Goal: Task Accomplishment & Management: Use online tool/utility

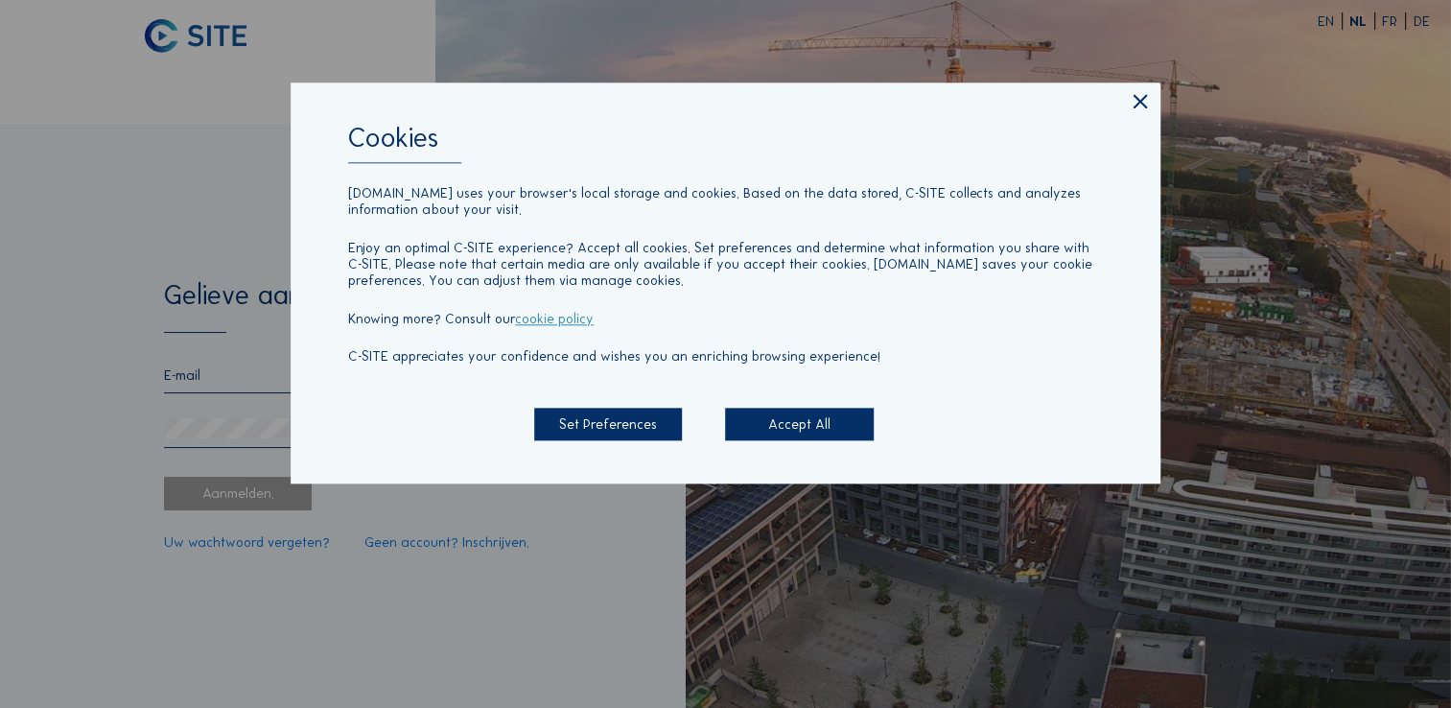
type input "[EMAIL_ADDRESS][DOMAIN_NAME]"
click at [804, 430] on div "Accept All" at bounding box center [799, 425] width 148 height 34
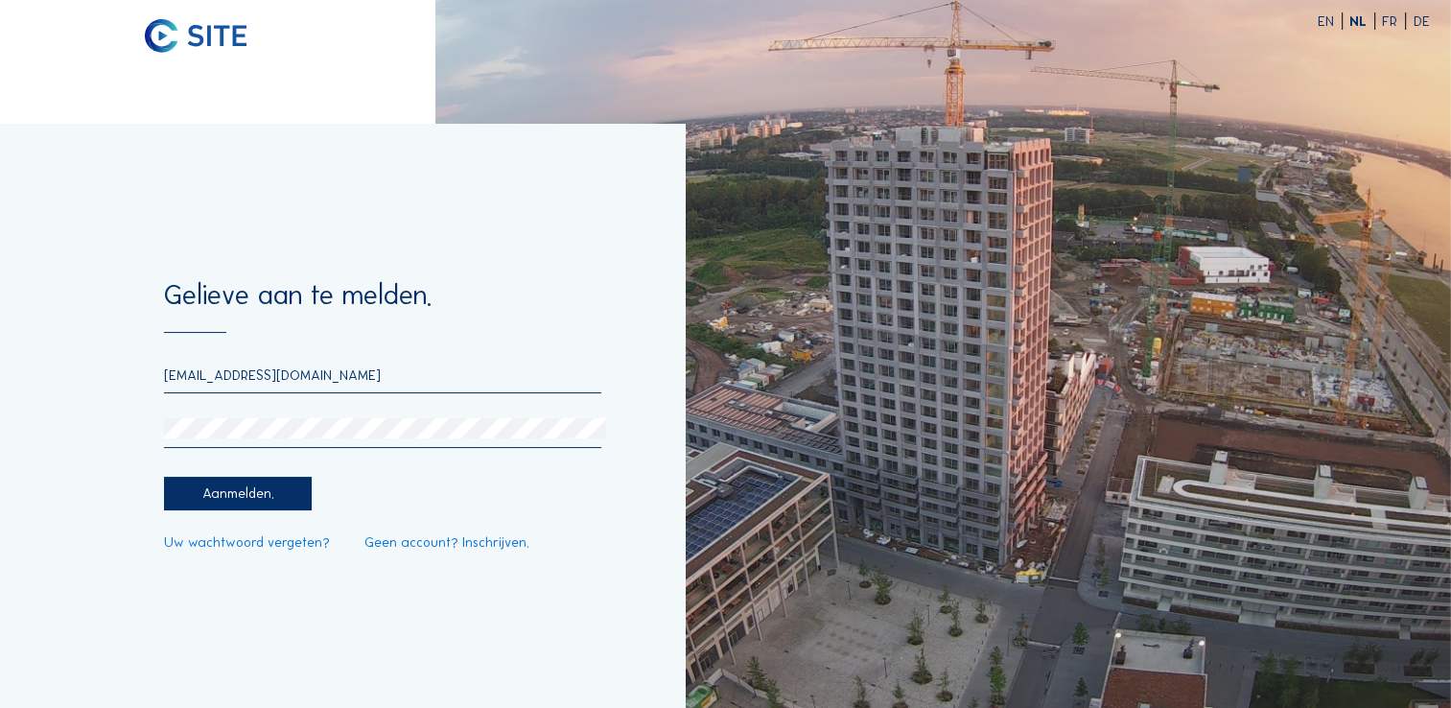
click at [234, 500] on div "Aanmelden." at bounding box center [238, 494] width 148 height 34
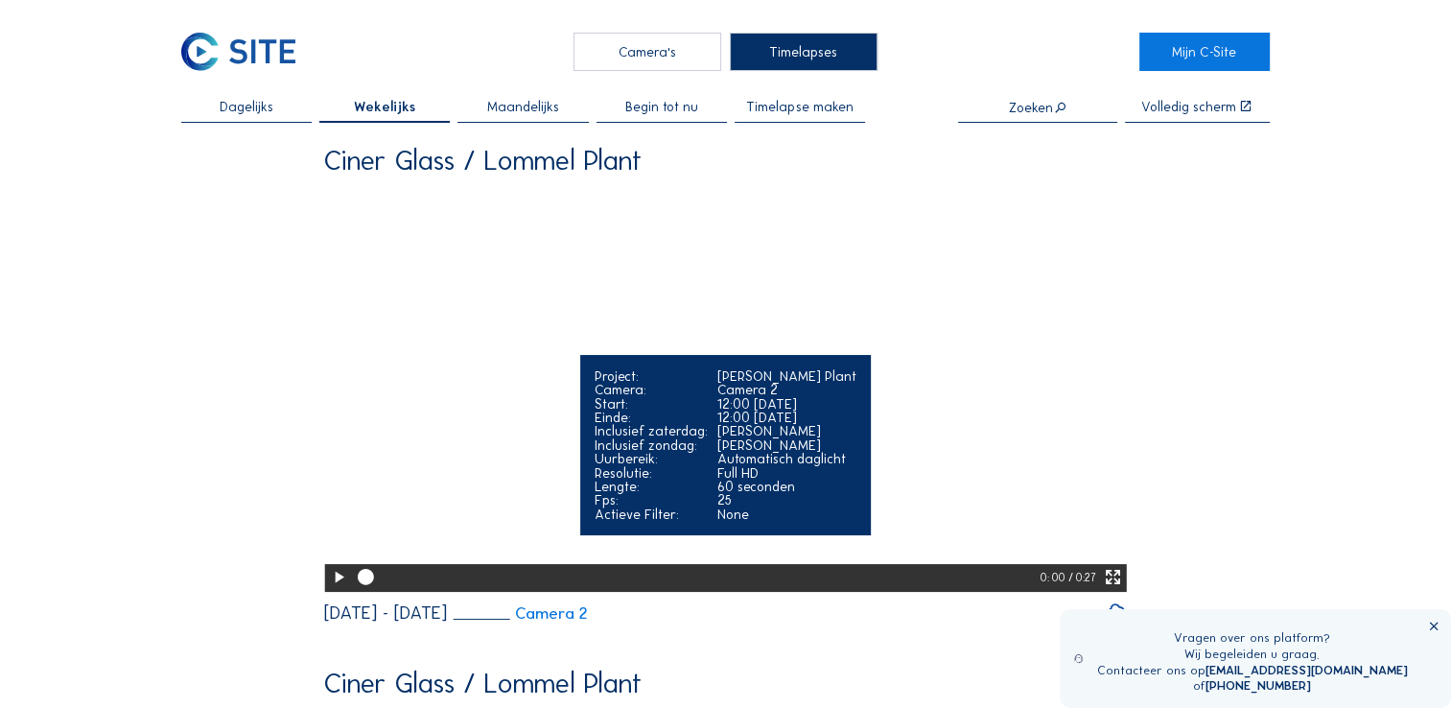
click at [330, 589] on icon at bounding box center [338, 577] width 19 height 23
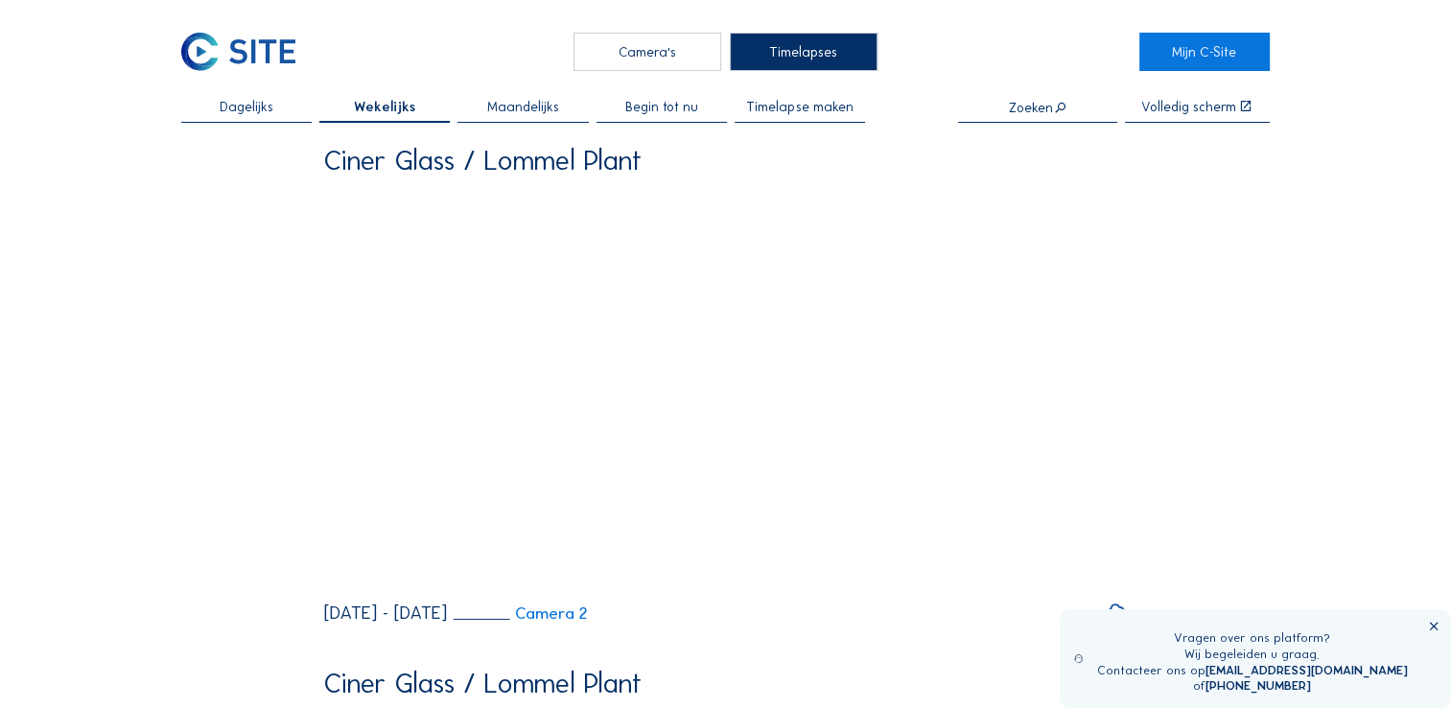
click at [791, 109] on span "Timelapse maken" at bounding box center [799, 106] width 106 height 13
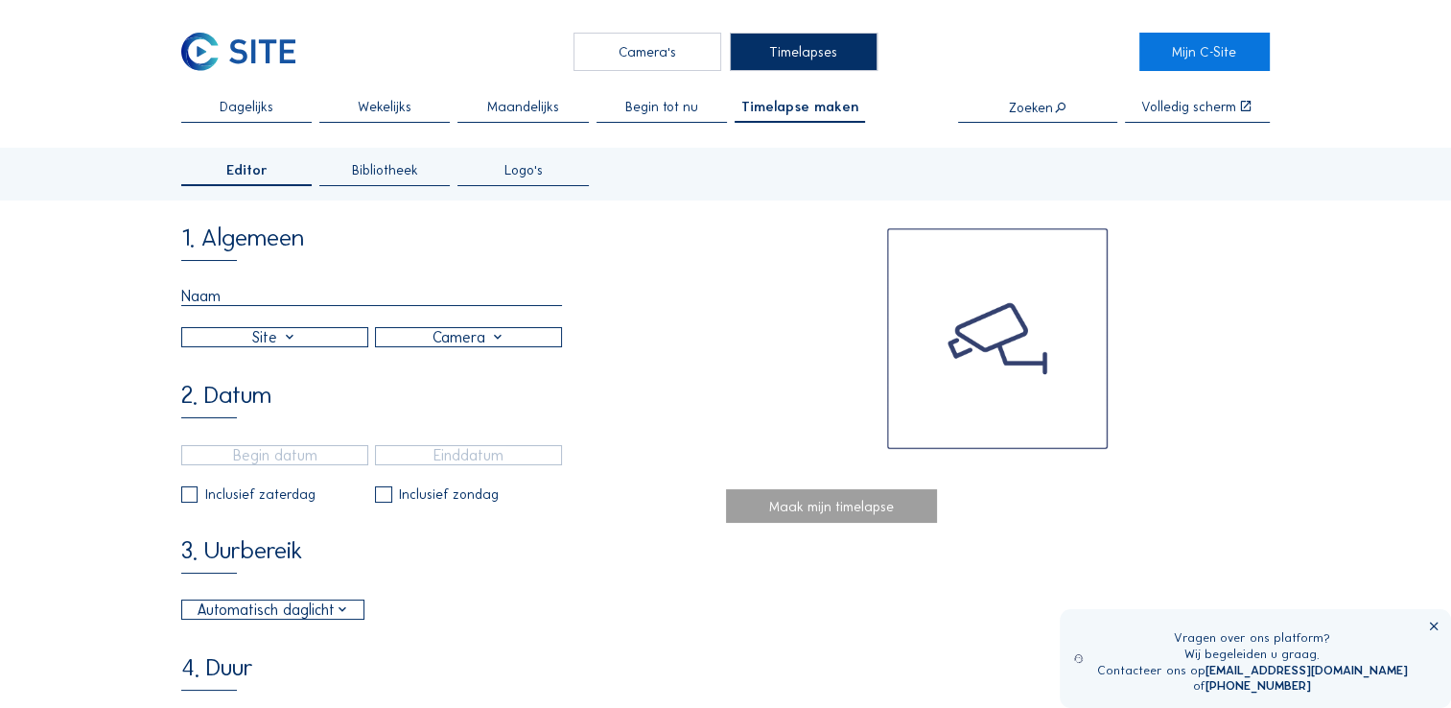
click at [234, 306] on input "text" at bounding box center [371, 296] width 381 height 19
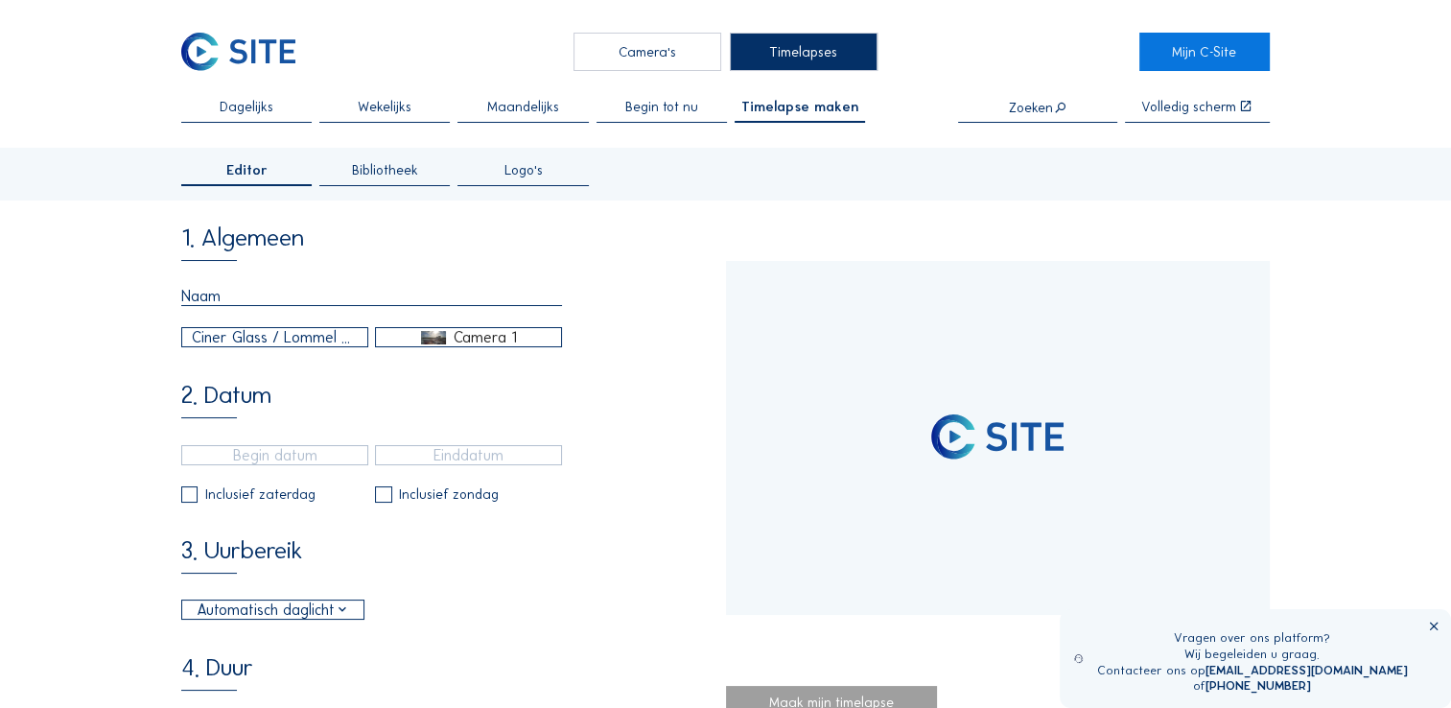
type input "[DATE] 11:55"
type input "[DATE] 10:10"
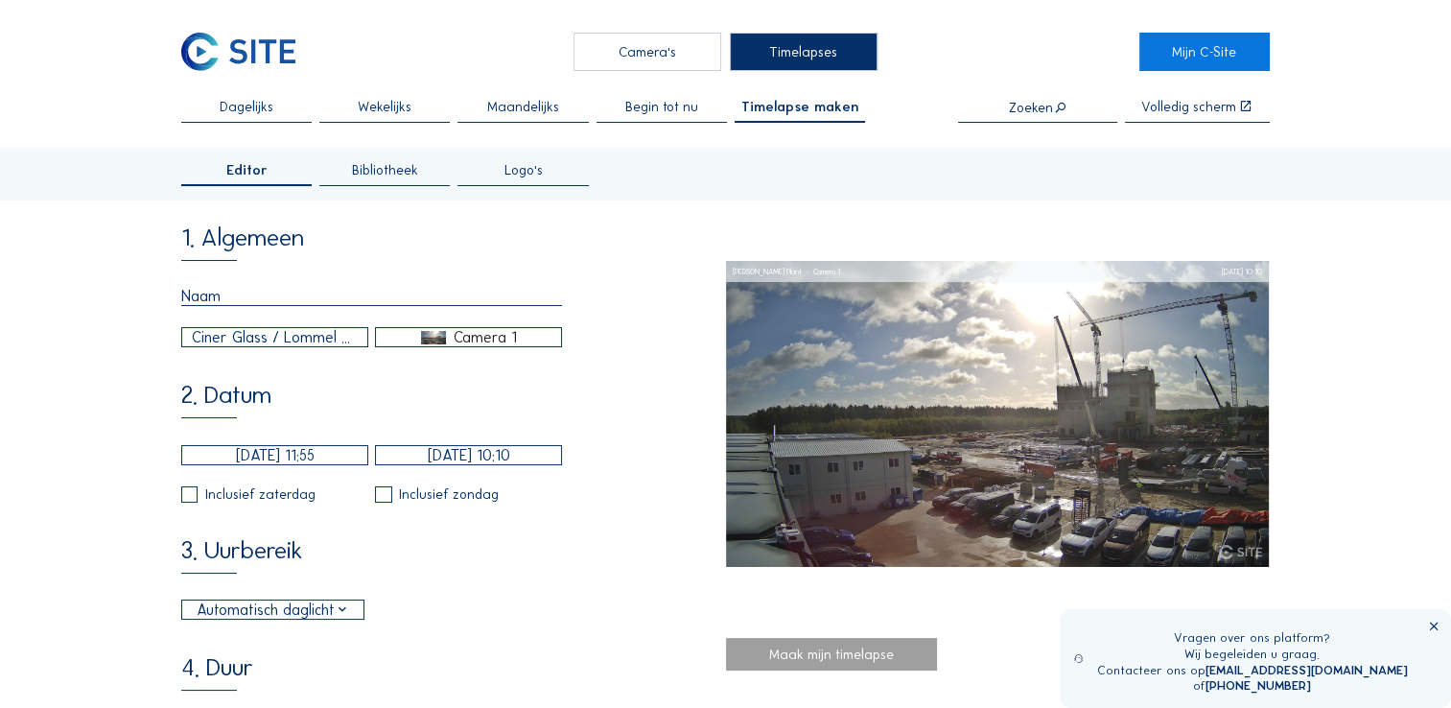
type input "H"
type input "Governor"
click at [504, 343] on div "Camera 1" at bounding box center [485, 337] width 63 height 17
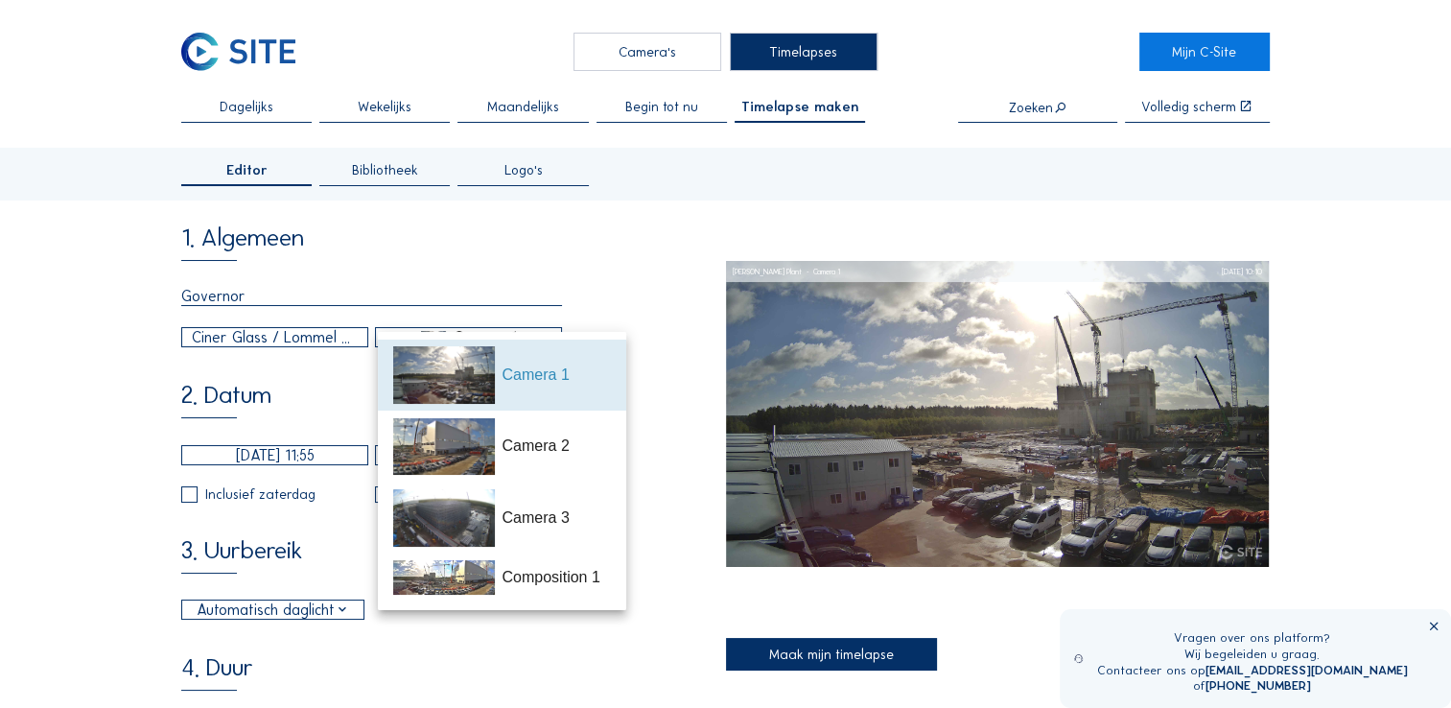
click at [569, 585] on div "Composition 1" at bounding box center [556, 577] width 108 height 23
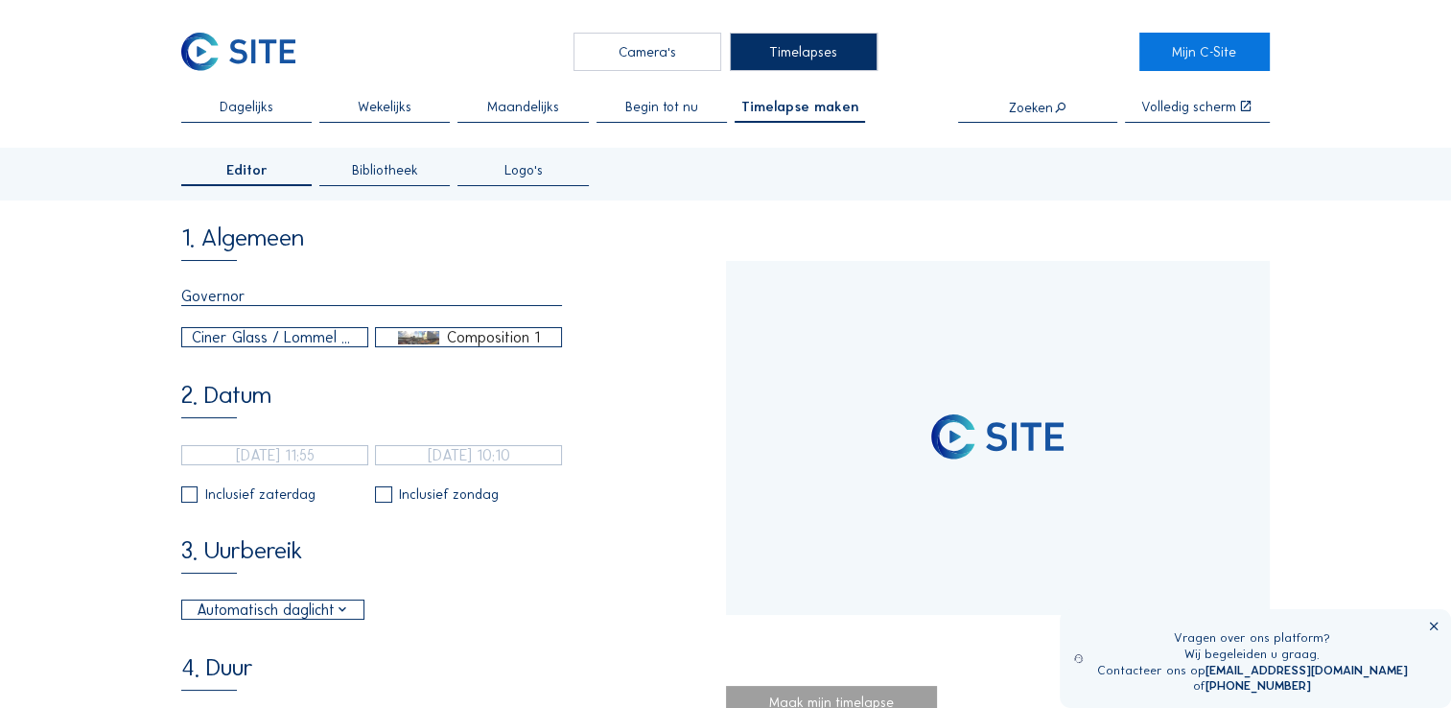
type input "[DATE] 12:45"
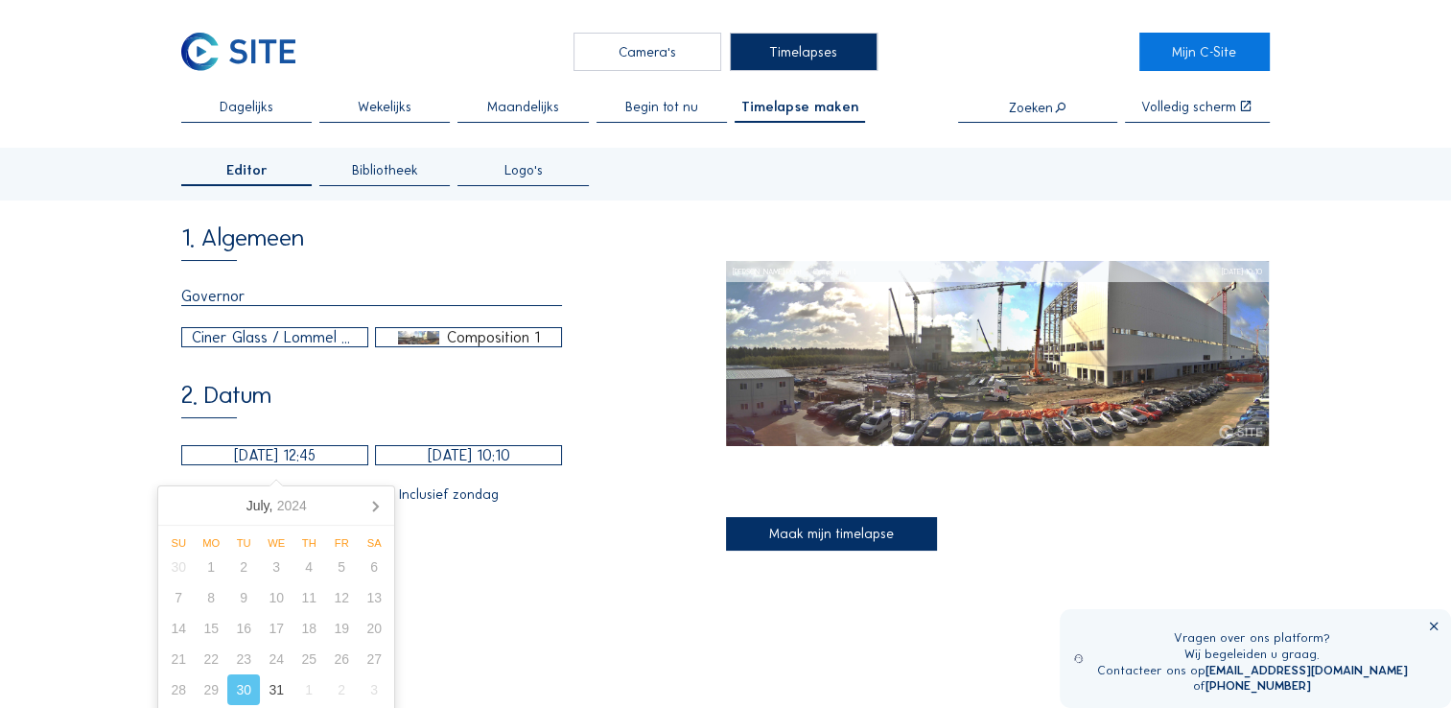
click at [265, 462] on input "[DATE] 12:45" at bounding box center [274, 455] width 187 height 20
drag, startPoint x: 235, startPoint y: 464, endPoint x: 356, endPoint y: 434, distance: 124.5
click at [219, 464] on input "[DATE] 12:45" at bounding box center [274, 455] width 187 height 20
click at [387, 418] on div "2. Datum [DATE] 12:45 [DATE] 10:10 Inclusief zaterdag Inclusief zondag" at bounding box center [453, 443] width 544 height 120
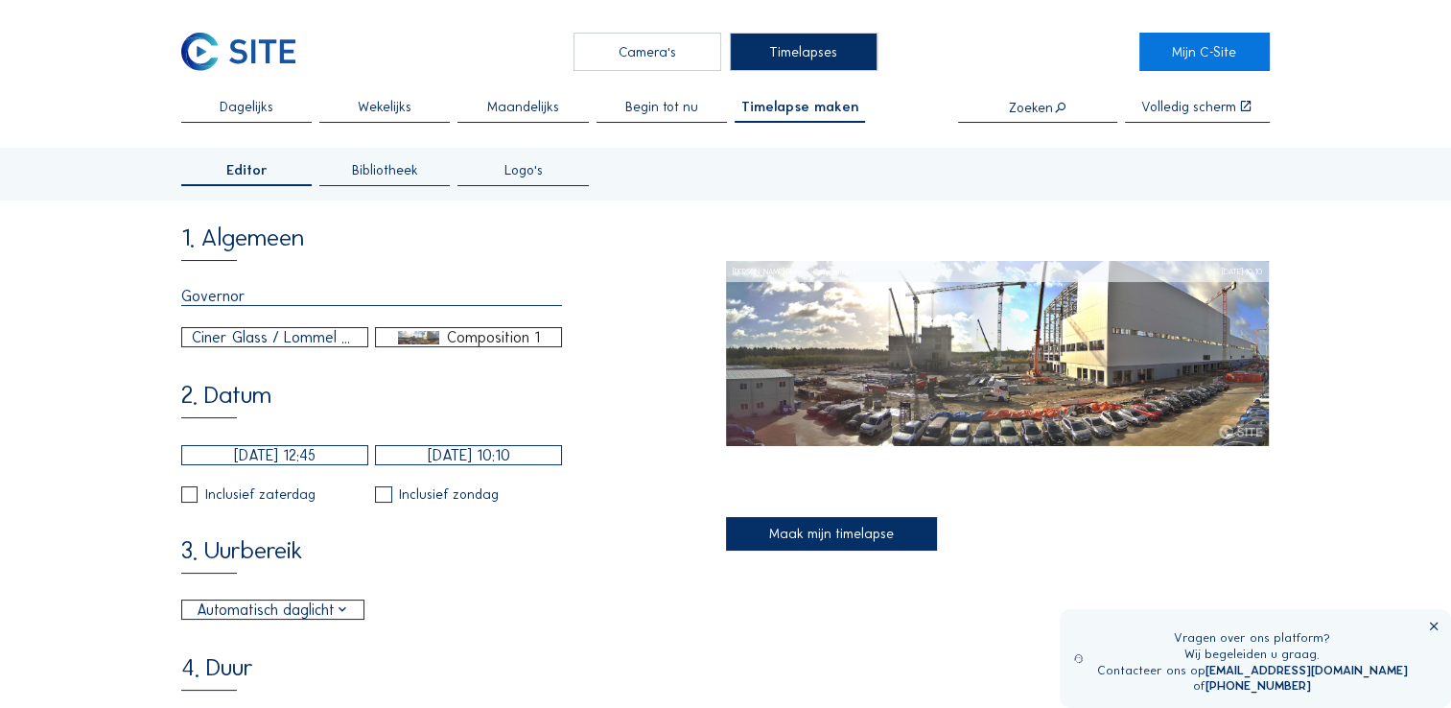
click at [497, 571] on div "3. Uurbereik Automatisch daglicht 06:00 Van 18:00 Tot" at bounding box center [453, 579] width 544 height 82
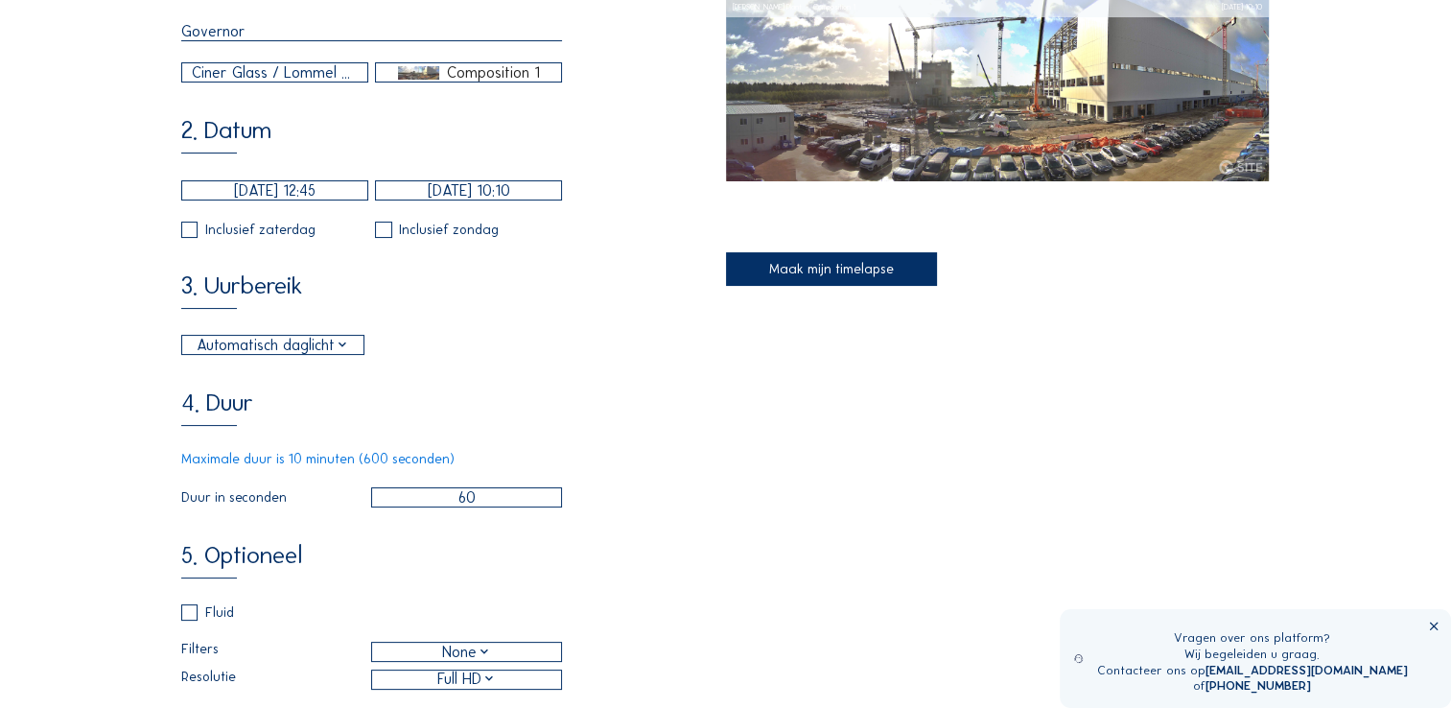
scroll to position [384, 0]
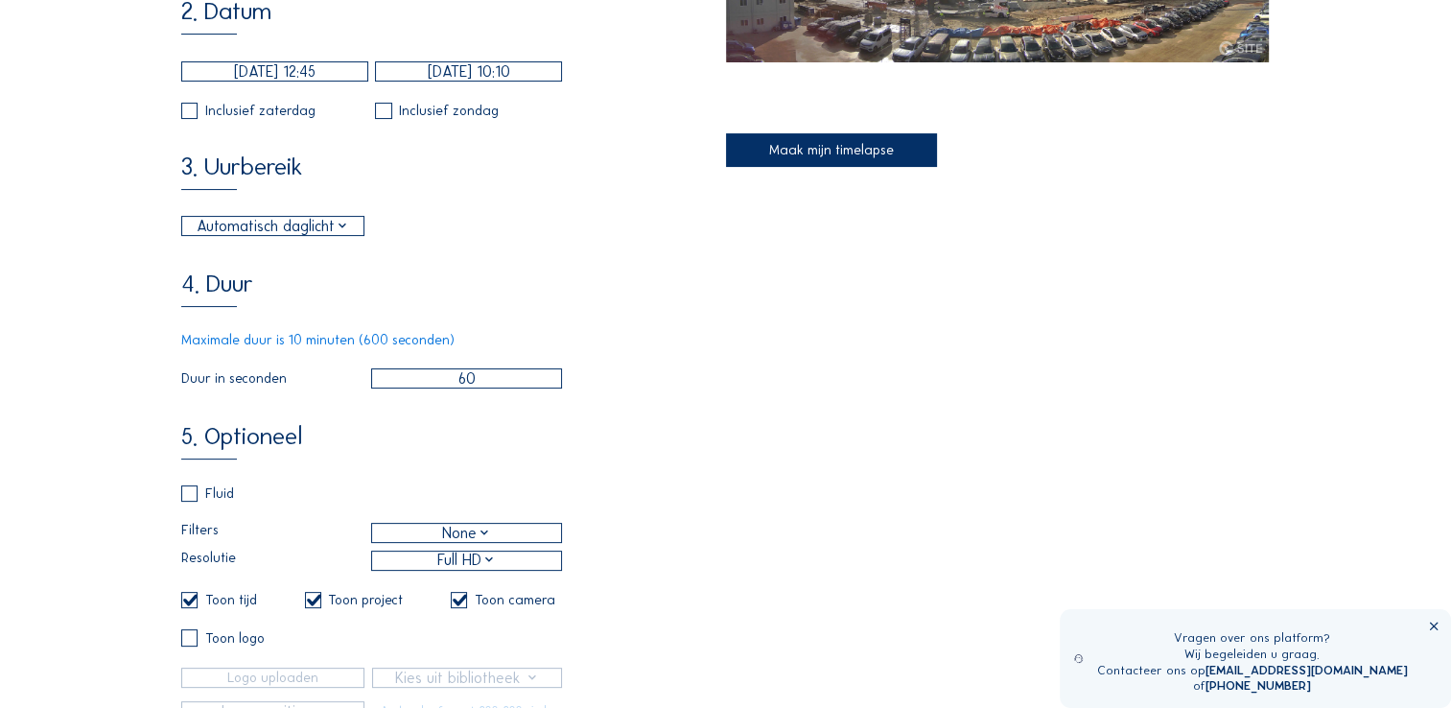
drag, startPoint x: 488, startPoint y: 397, endPoint x: 368, endPoint y: 401, distance: 120.0
click at [368, 388] on div "Duur in seconden 60" at bounding box center [371, 378] width 381 height 20
type input "20"
click at [699, 497] on div "5. Optioneel Fluid Filters None Resolutie Full HD Toon tijd Toon project Toon c…" at bounding box center [453, 573] width 544 height 298
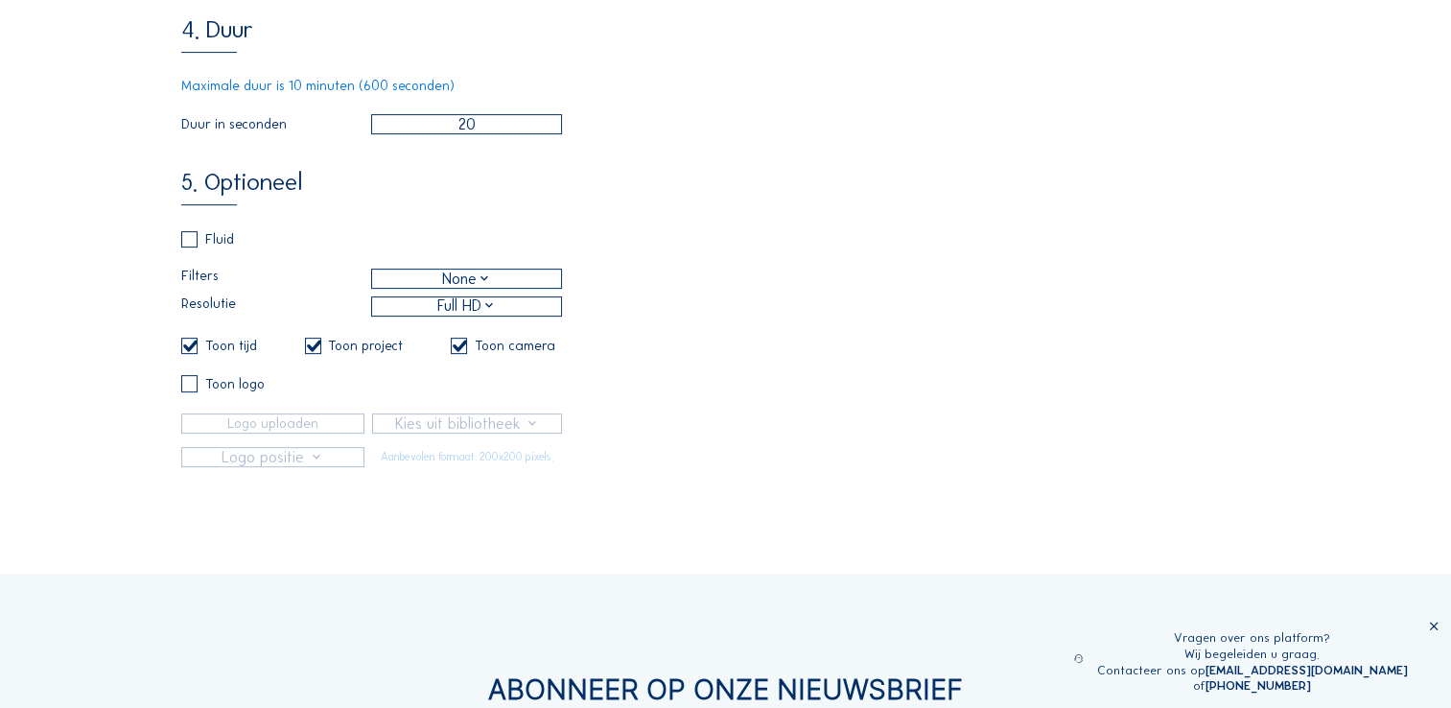
scroll to position [671, 0]
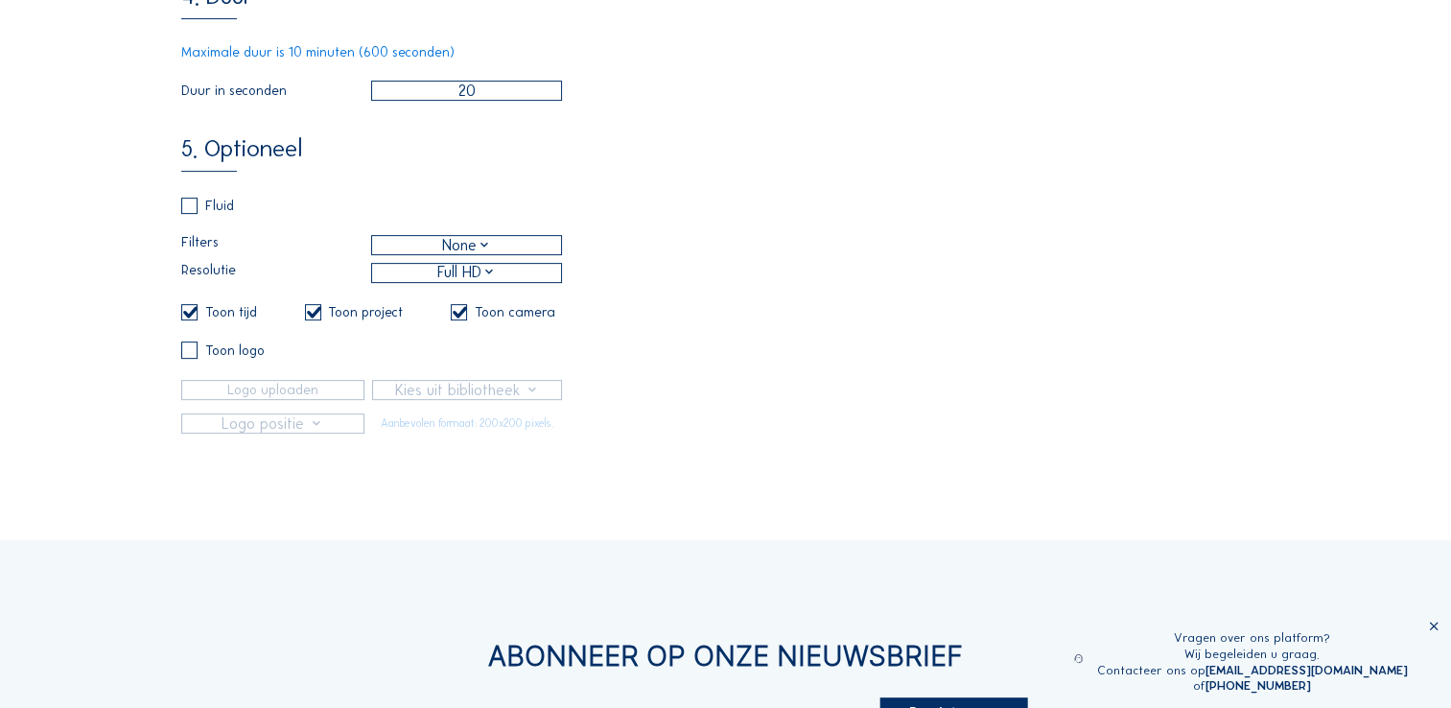
click at [463, 318] on input "checkbox" at bounding box center [457, 312] width 12 height 12
checkbox input "false"
click at [194, 318] on input "checkbox" at bounding box center [187, 312] width 12 height 12
checkbox input "false"
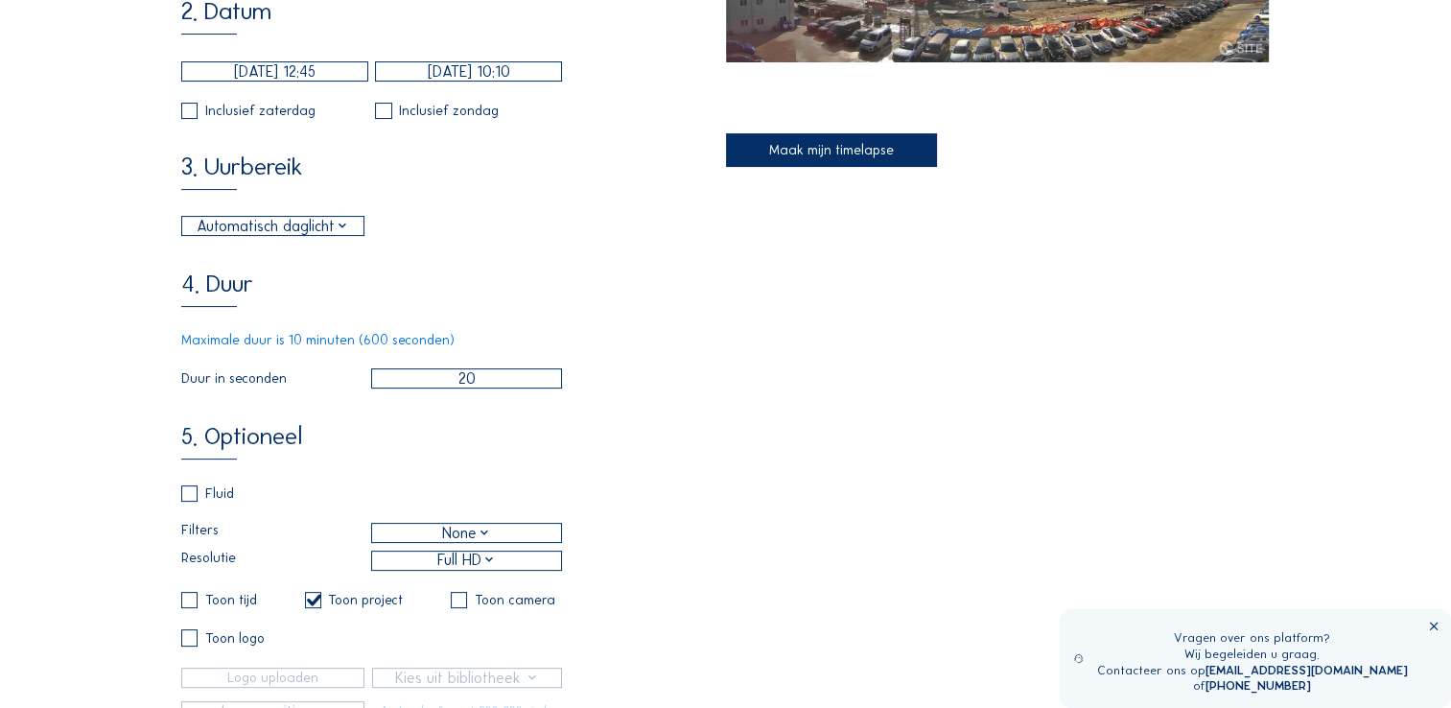
scroll to position [0, 0]
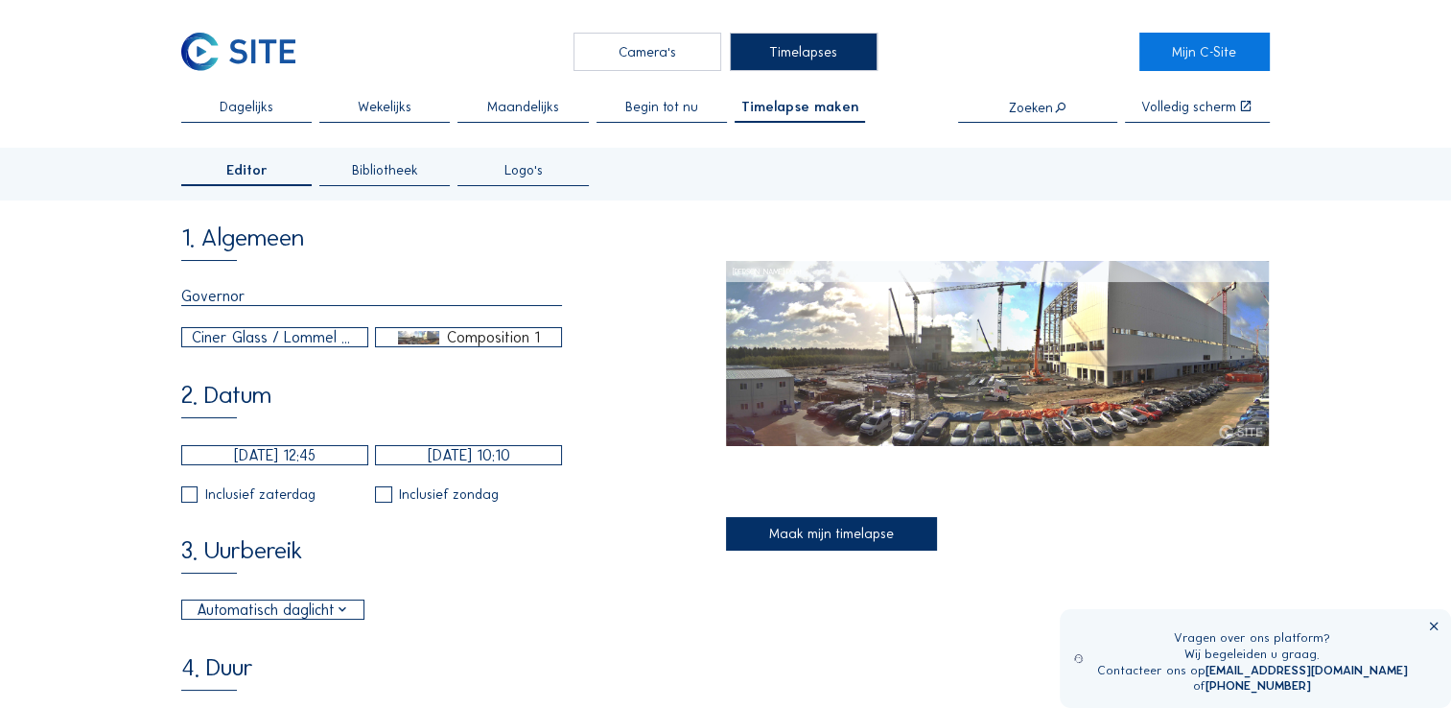
click at [841, 543] on div "Maak mijn timelapse" at bounding box center [832, 534] width 212 height 34
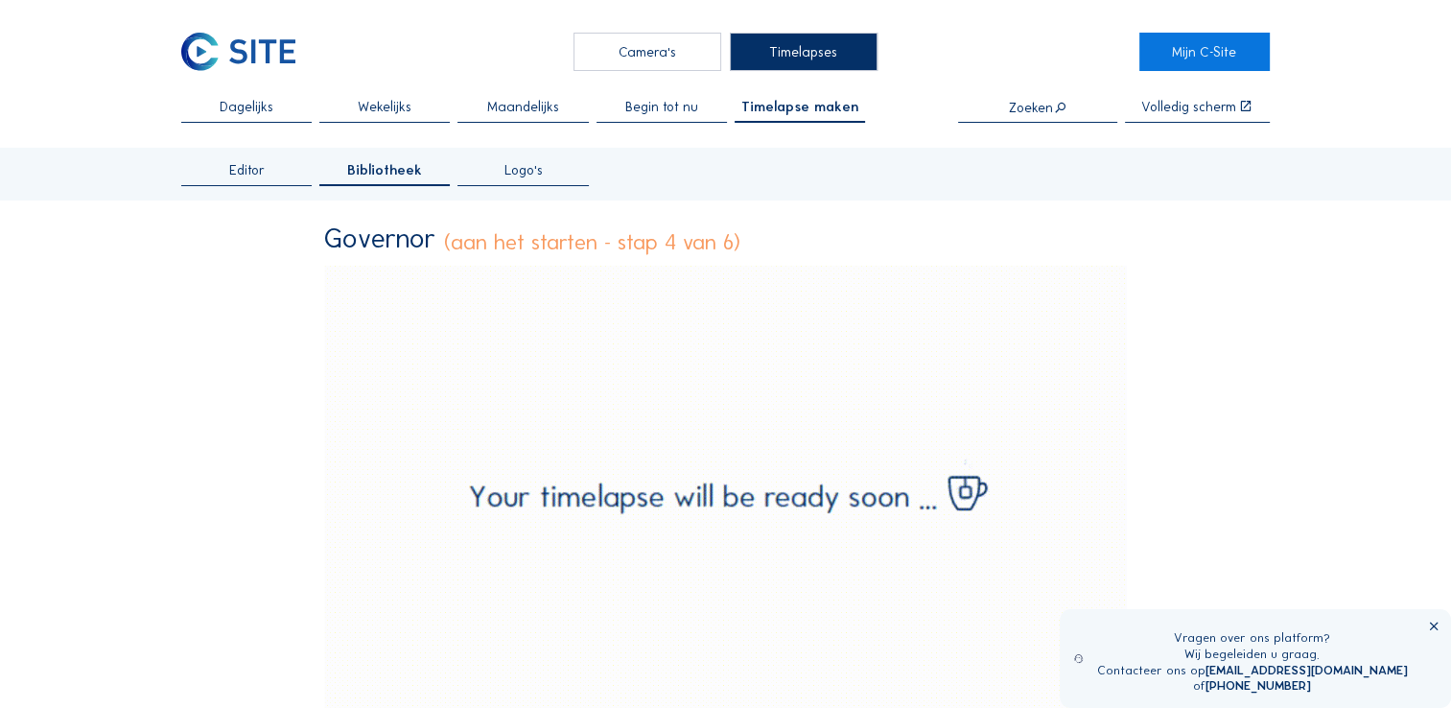
click at [1435, 630] on icon at bounding box center [1433, 626] width 13 height 13
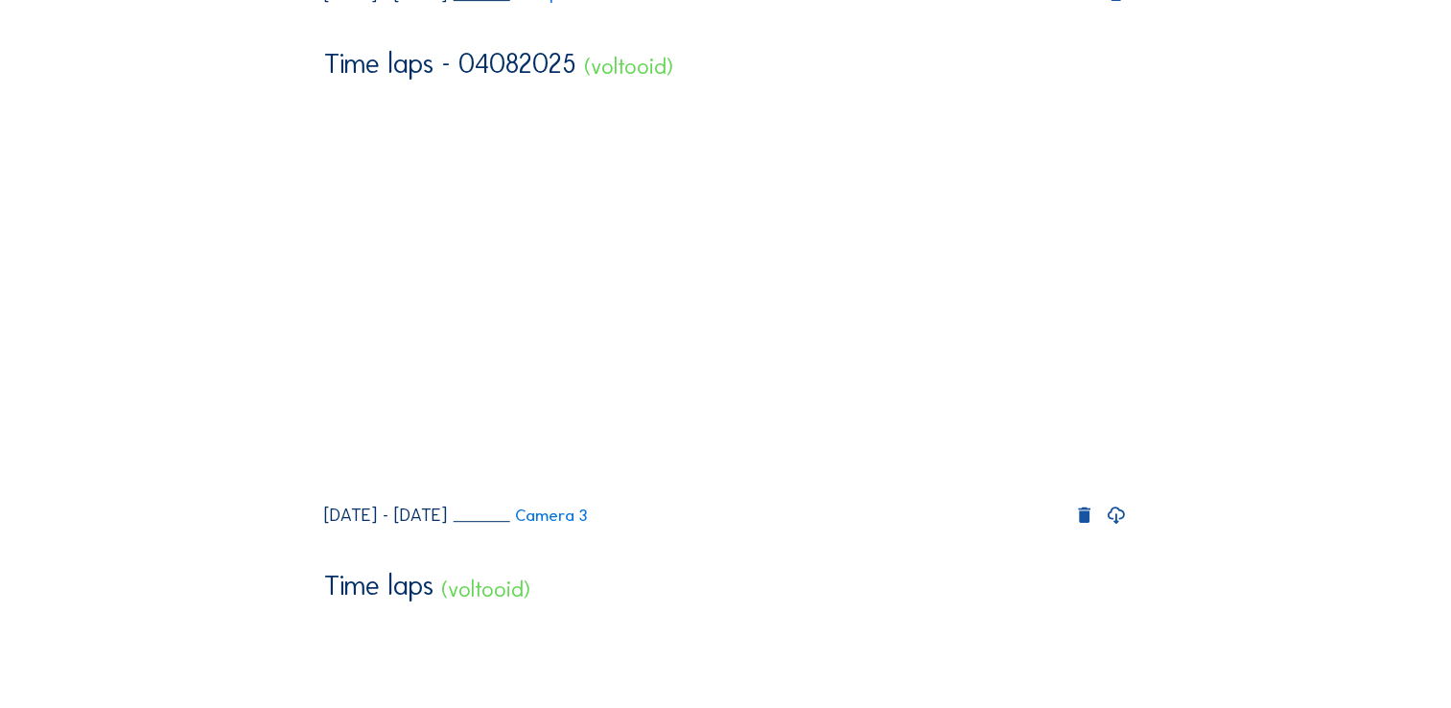
scroll to position [767, 0]
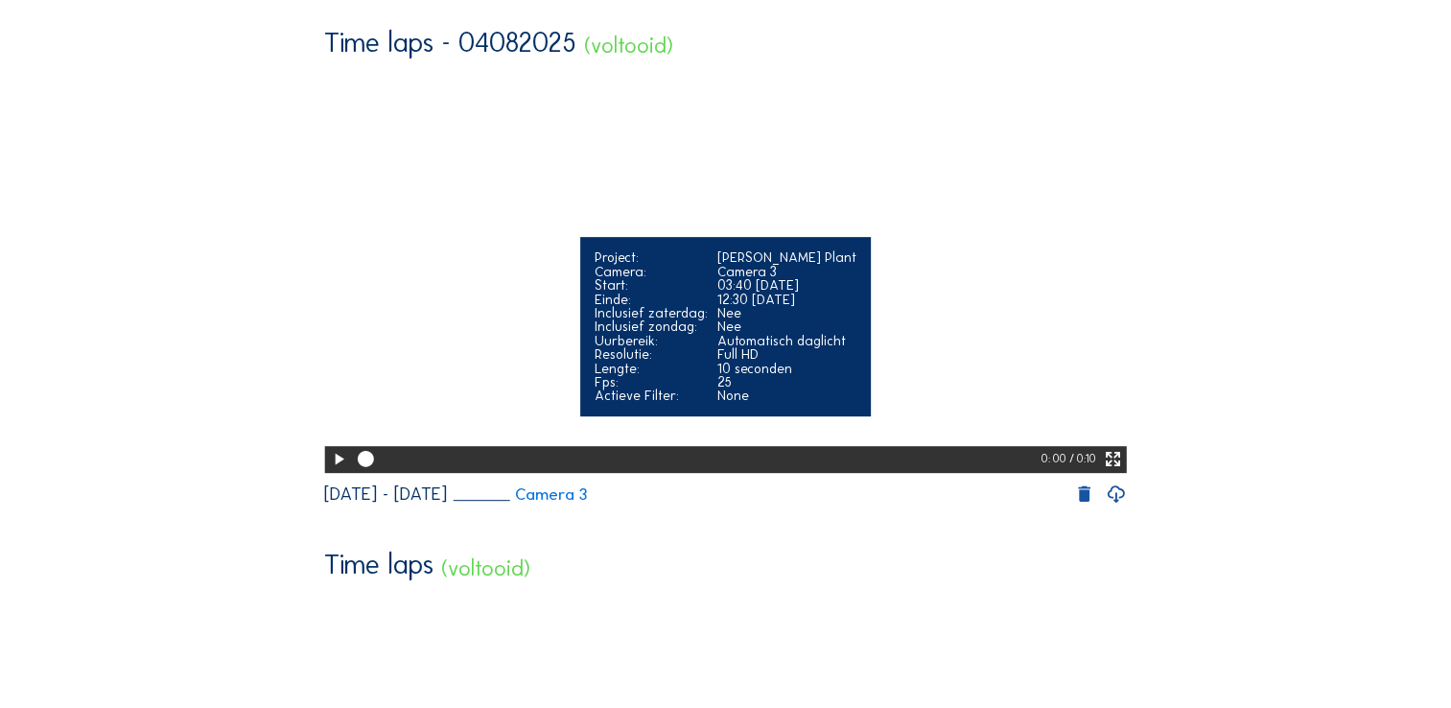
click at [334, 471] on icon at bounding box center [338, 459] width 19 height 23
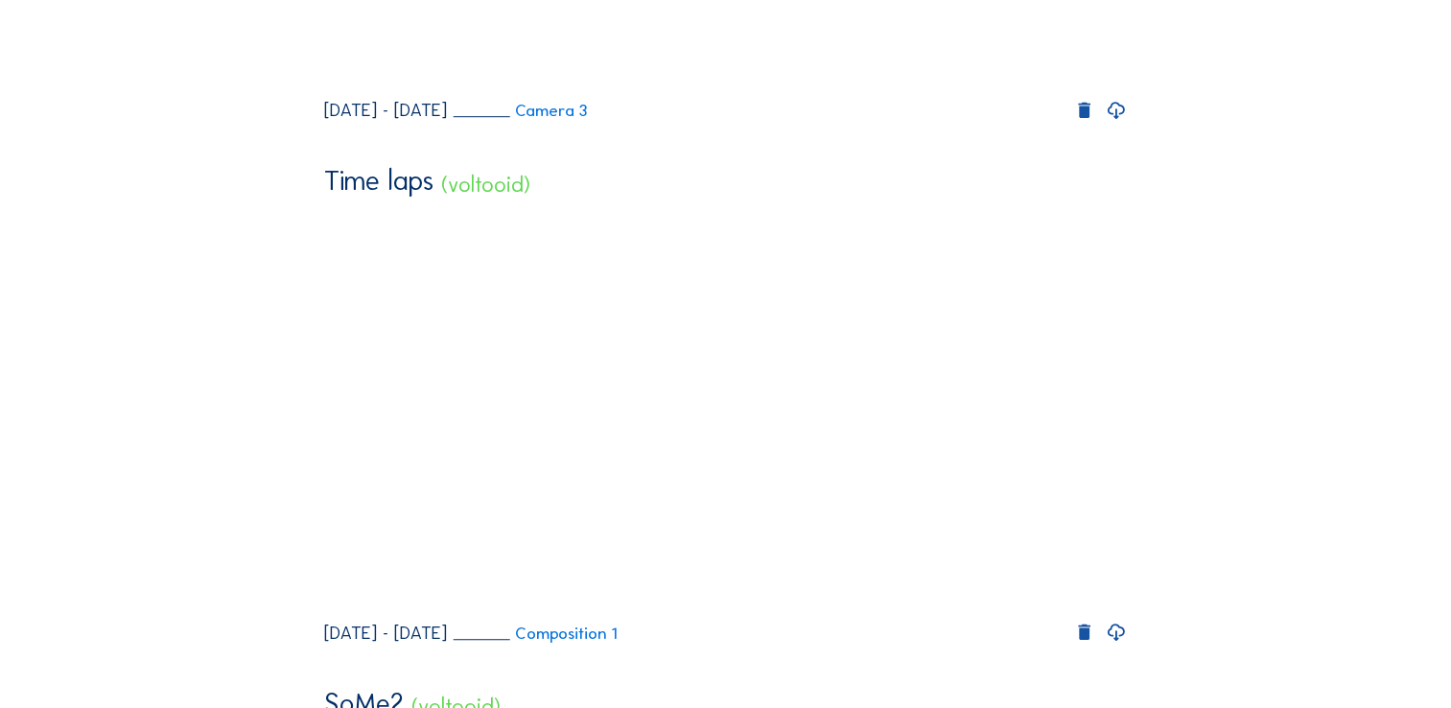
scroll to position [1247, 0]
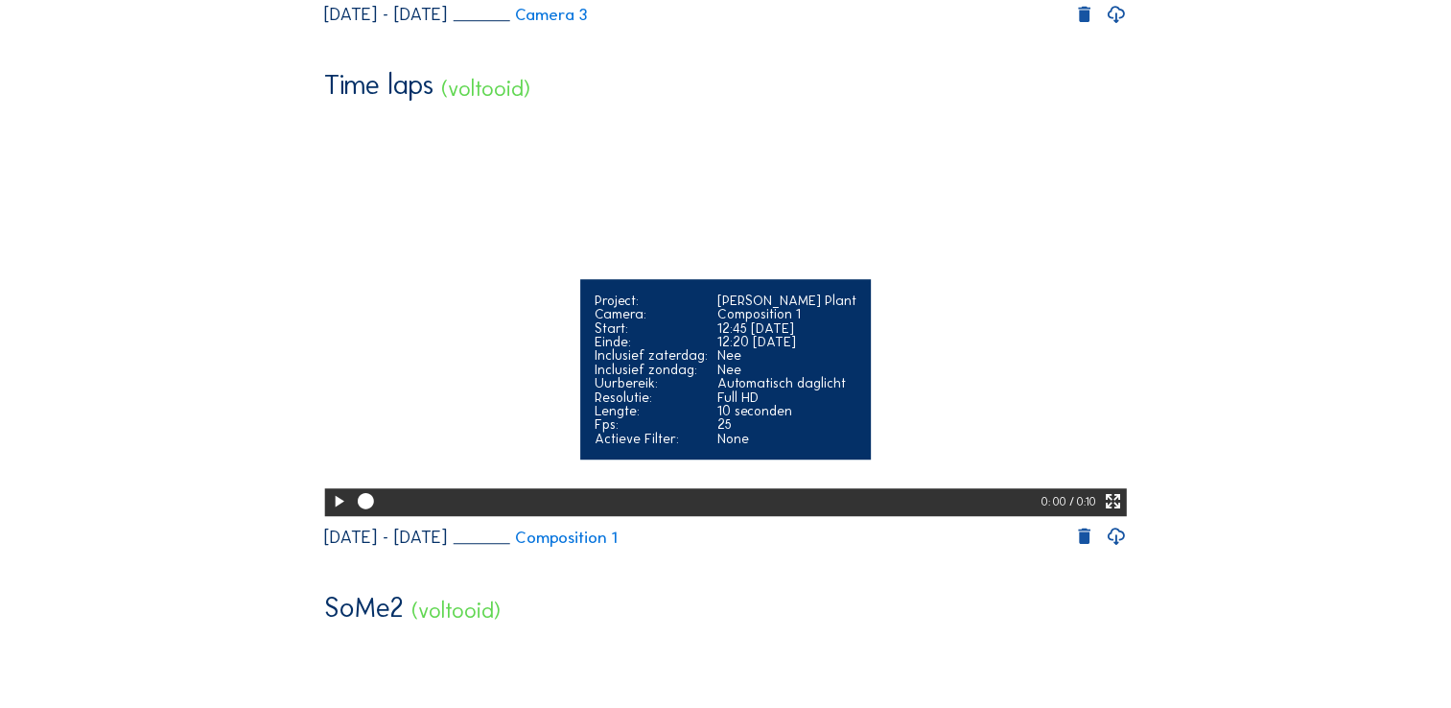
click at [329, 490] on icon at bounding box center [338, 501] width 19 height 23
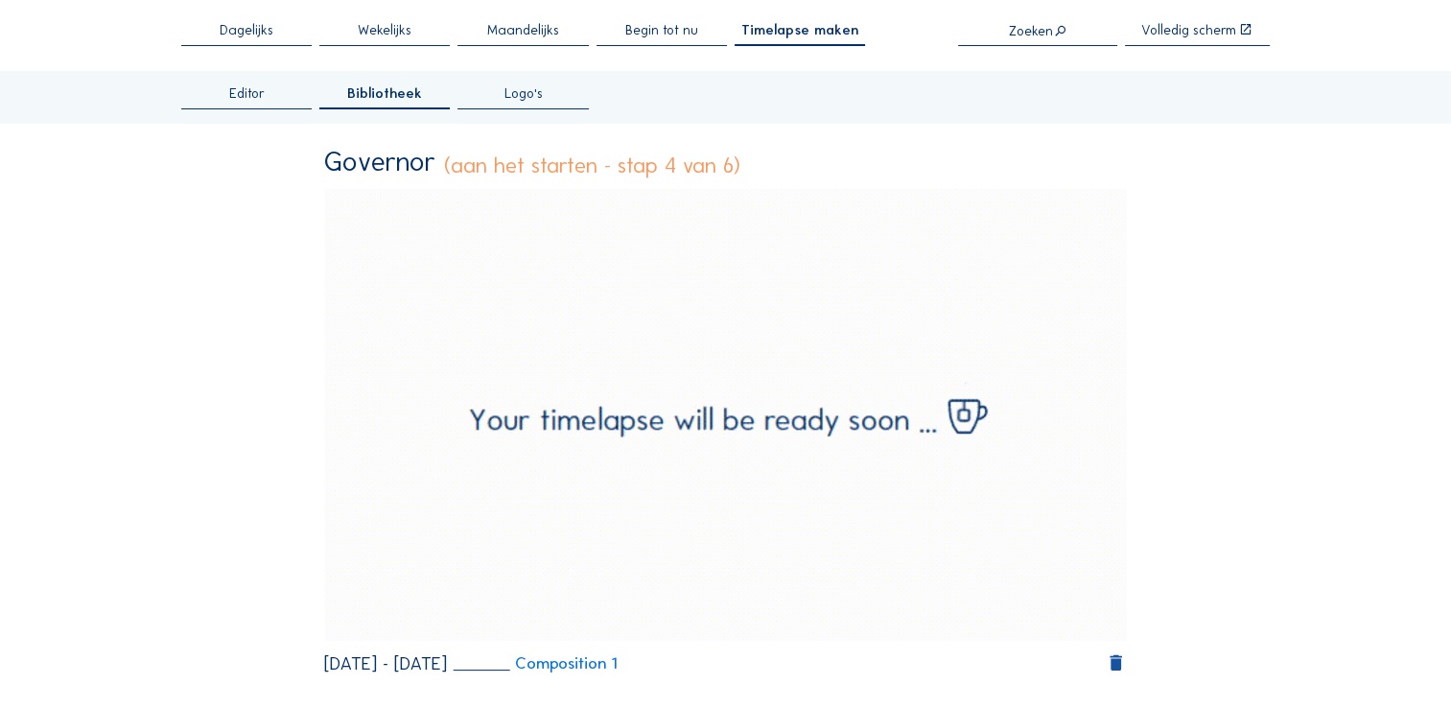
scroll to position [0, 0]
